Goal: Information Seeking & Learning: Learn about a topic

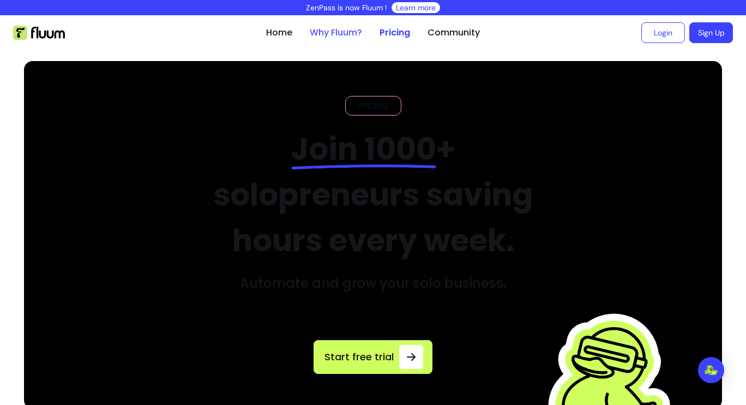
click at [320, 31] on link "Why Fluum?" at bounding box center [336, 32] width 52 height 13
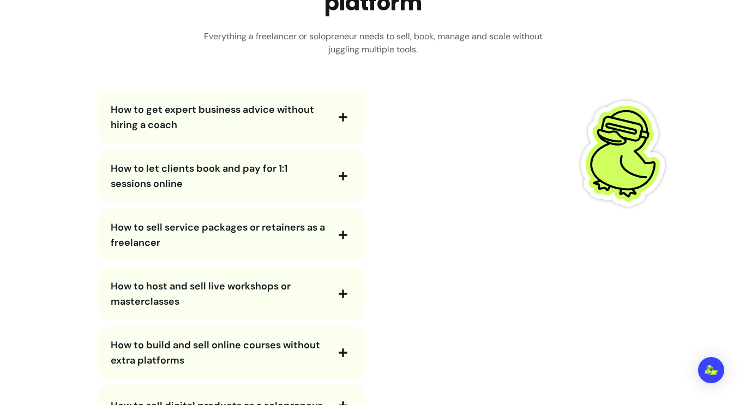
scroll to position [2019, 0]
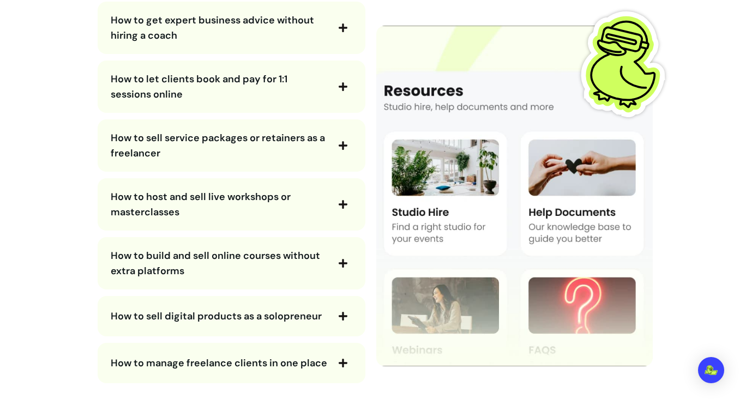
click at [296, 93] on span "How to let clients book and pay for 1:1 sessions online" at bounding box center [219, 86] width 217 height 31
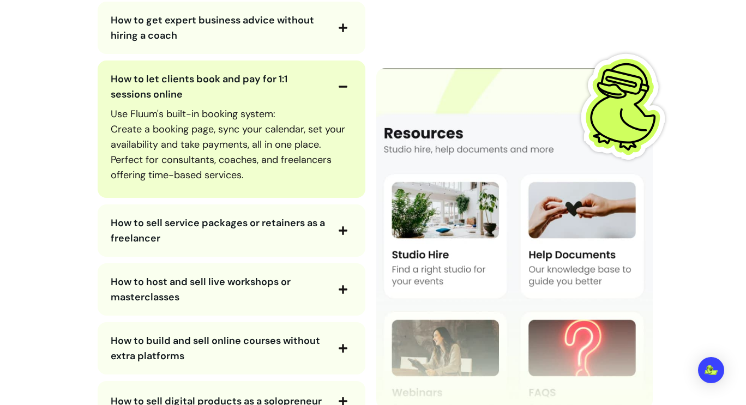
click at [296, 93] on span "How to let clients book and pay for 1:1 sessions online" at bounding box center [219, 86] width 217 height 31
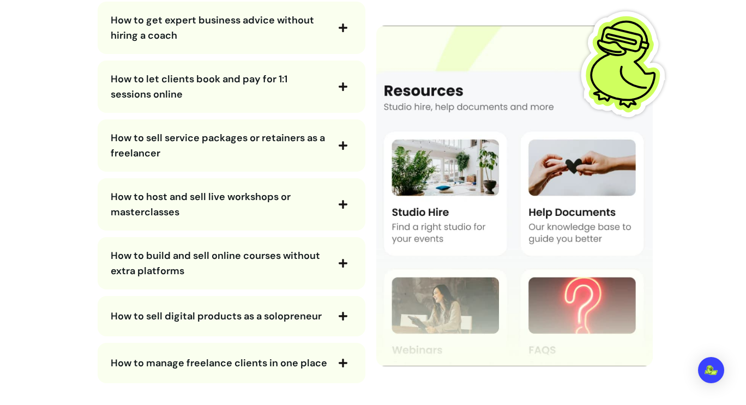
click at [251, 220] on span "How to host and sell live workshops or masterclasses" at bounding box center [219, 204] width 217 height 31
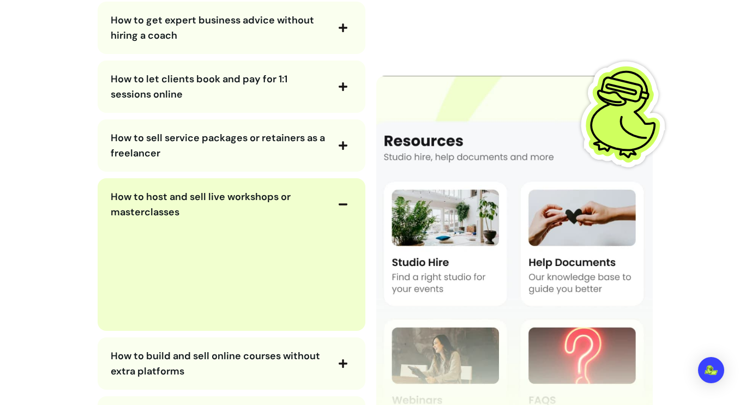
click at [251, 220] on span "How to host and sell live workshops or masterclasses" at bounding box center [219, 204] width 217 height 31
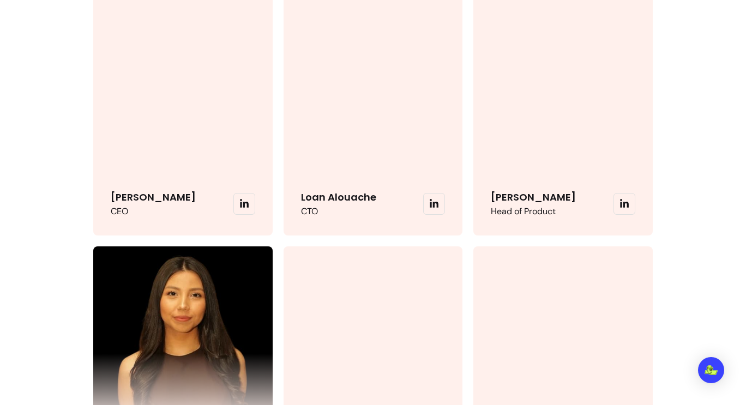
scroll to position [2510, 0]
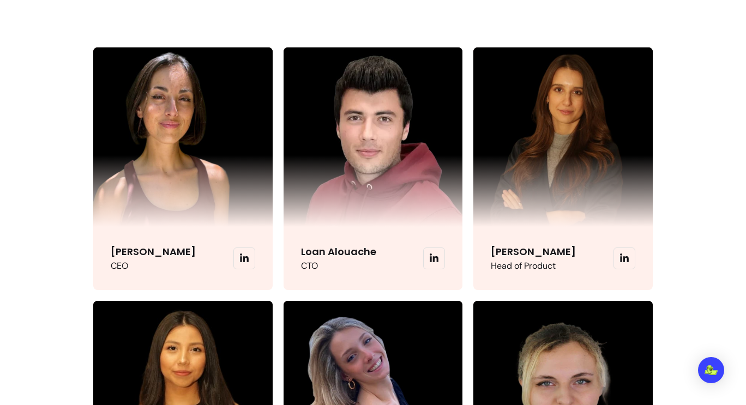
click at [246, 264] on icon at bounding box center [245, 259] width 10 height 10
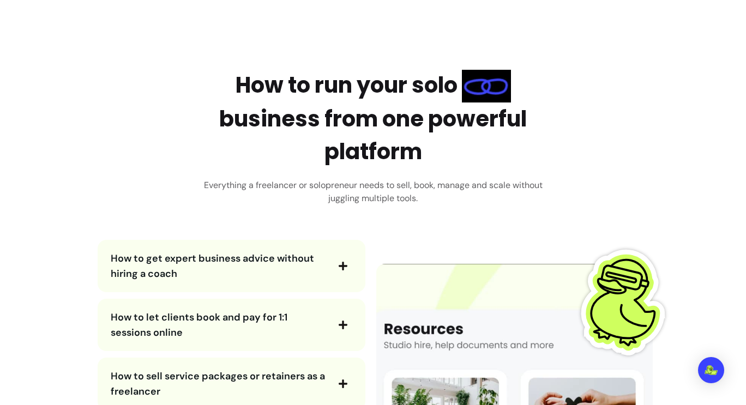
scroll to position [1780, 0]
click at [295, 335] on span "How to let clients book and pay for 1:1 sessions online" at bounding box center [219, 325] width 217 height 31
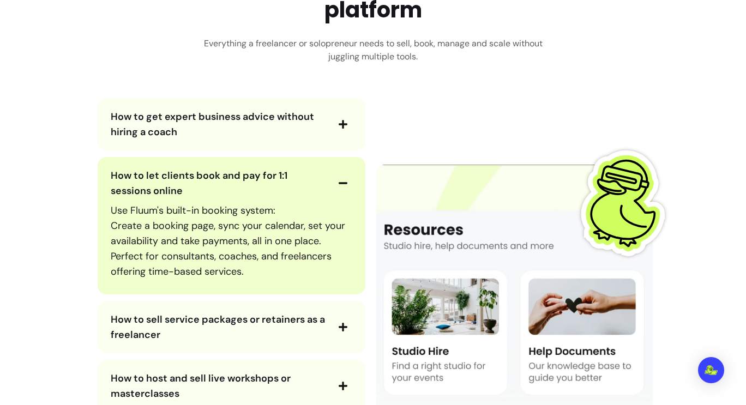
scroll to position [1943, 0]
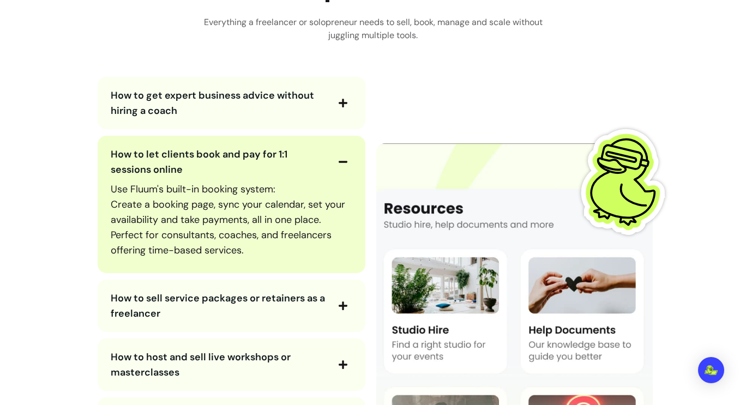
click at [244, 168] on span "How to let clients book and pay for 1:1 sessions online" at bounding box center [199, 162] width 177 height 28
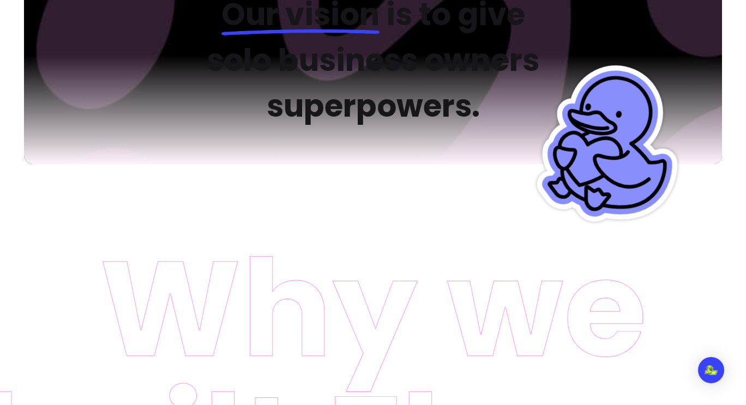
scroll to position [0, 0]
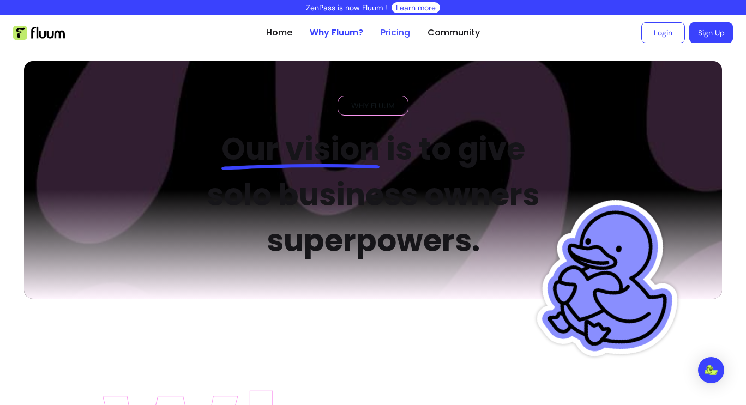
click at [394, 29] on link "Pricing" at bounding box center [395, 32] width 29 height 13
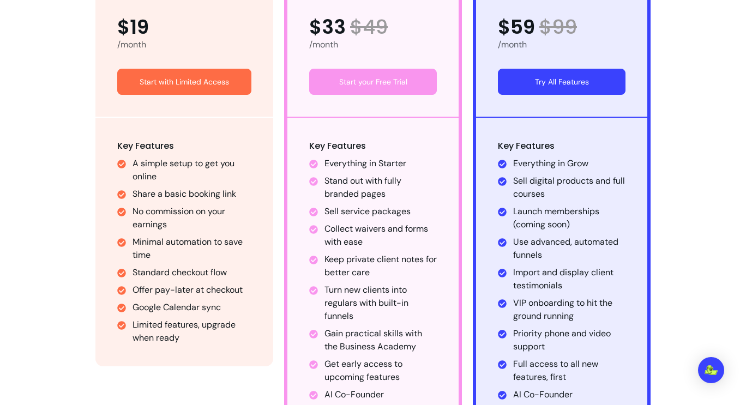
scroll to position [709, 0]
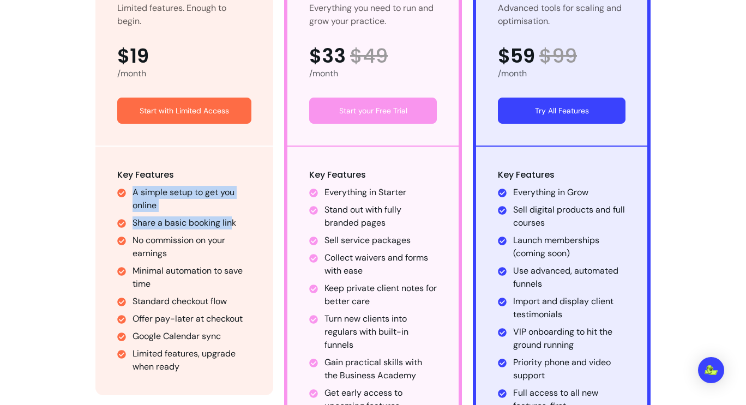
drag, startPoint x: 132, startPoint y: 190, endPoint x: 233, endPoint y: 226, distance: 107.2
click at [233, 226] on ul "A simple setup to get you online Share a basic booking link No commission on yo…" at bounding box center [184, 280] width 134 height 188
click at [233, 226] on li "Share a basic booking link" at bounding box center [192, 223] width 119 height 13
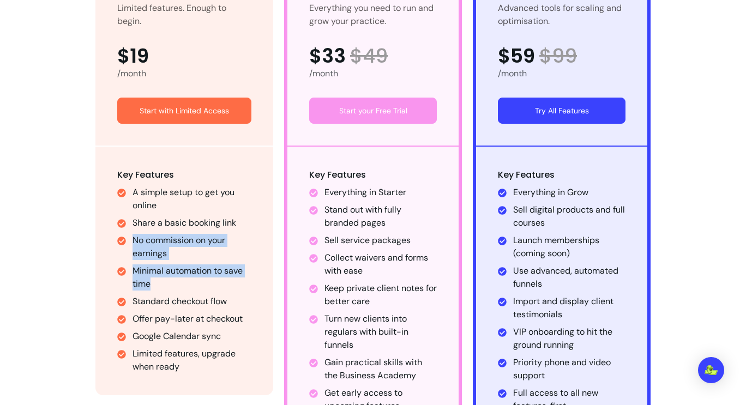
drag, startPoint x: 135, startPoint y: 241, endPoint x: 172, endPoint y: 288, distance: 60.6
click at [172, 288] on ul "A simple setup to get you online Share a basic booking link No commission on yo…" at bounding box center [184, 280] width 134 height 188
click at [172, 288] on li "Minimal automation to save time" at bounding box center [192, 278] width 119 height 26
